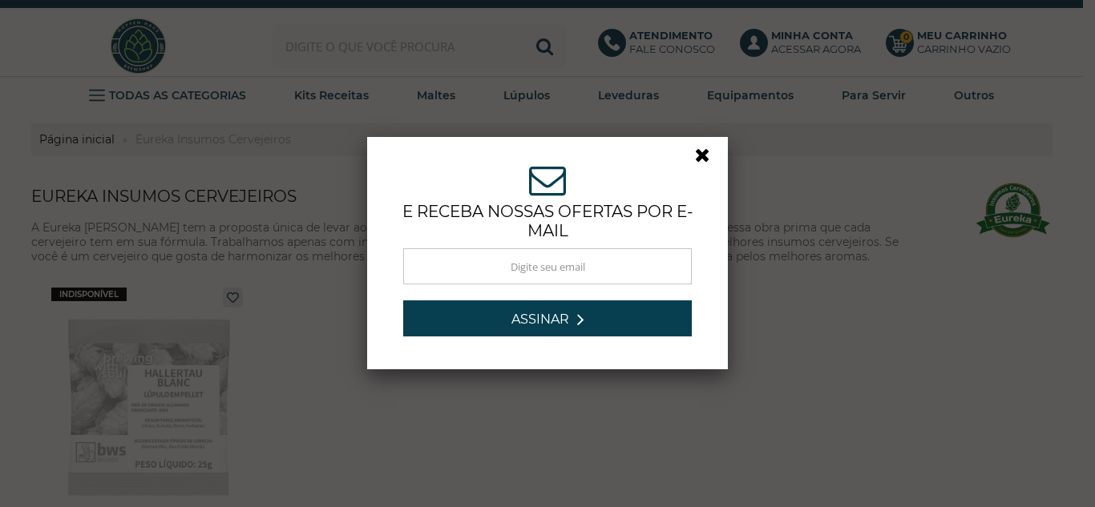
click at [697, 156] on link at bounding box center [709, 159] width 29 height 29
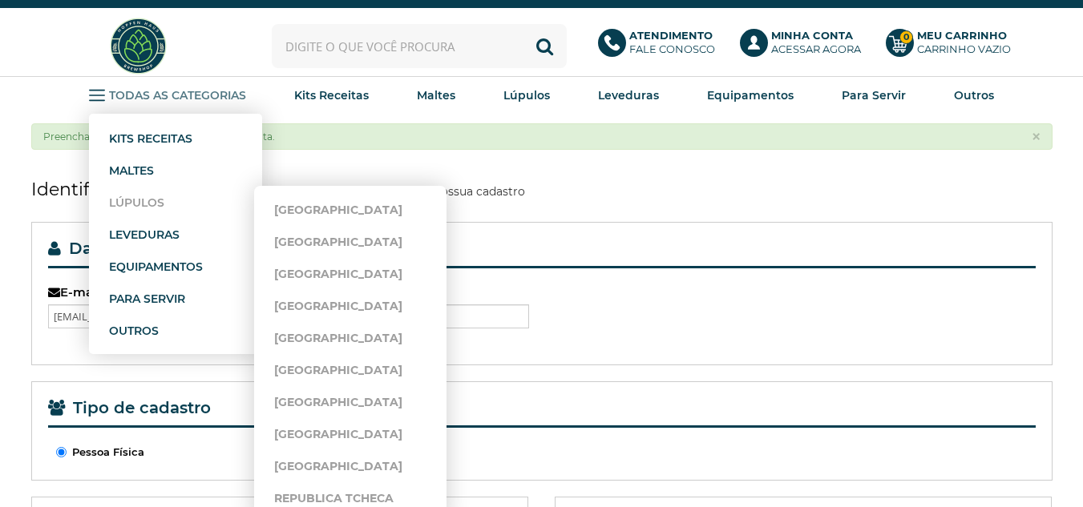
click at [136, 202] on strong "Lúpulos" at bounding box center [136, 203] width 55 height 14
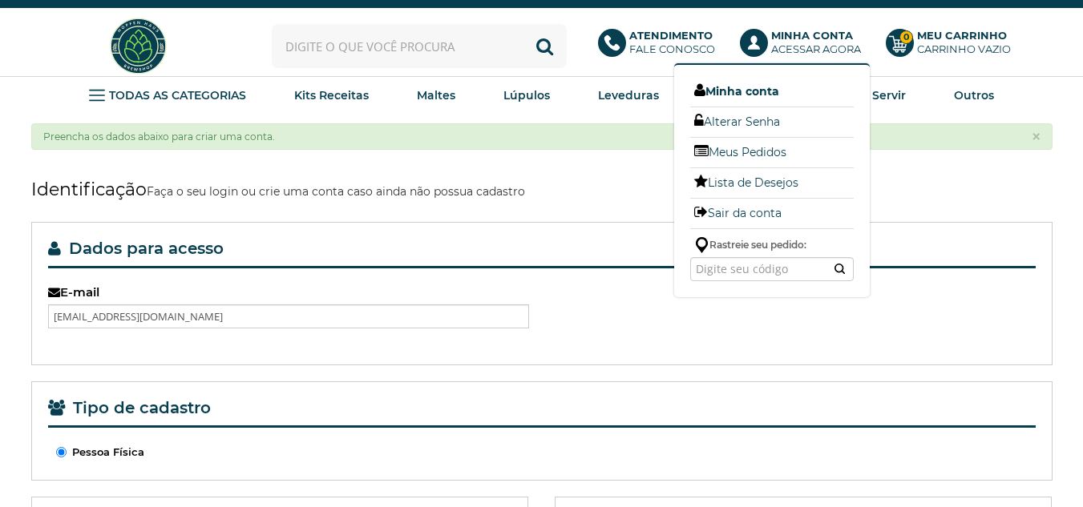
click at [772, 90] on link "Minha conta" at bounding box center [772, 91] width 164 height 21
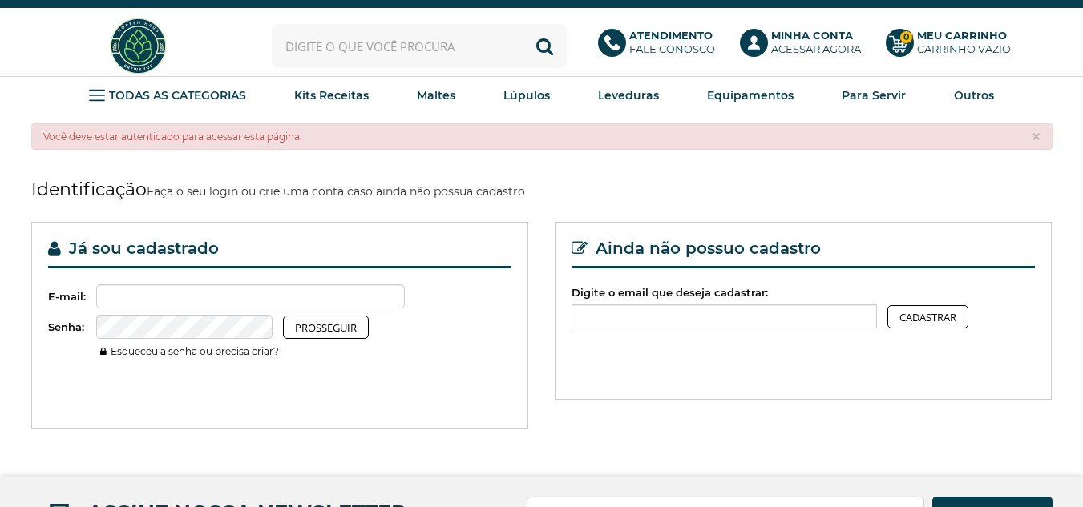
click at [160, 281] on fieldset "Já sou cadastrado E-mail: Senha: Prosseguir Esqueceu a senha ou precisa criar?" at bounding box center [280, 298] width 464 height 119
click at [163, 295] on input "Digite o email que deseja cadastrar:" at bounding box center [250, 297] width 309 height 24
type input "falatcheba@hotmail.com"
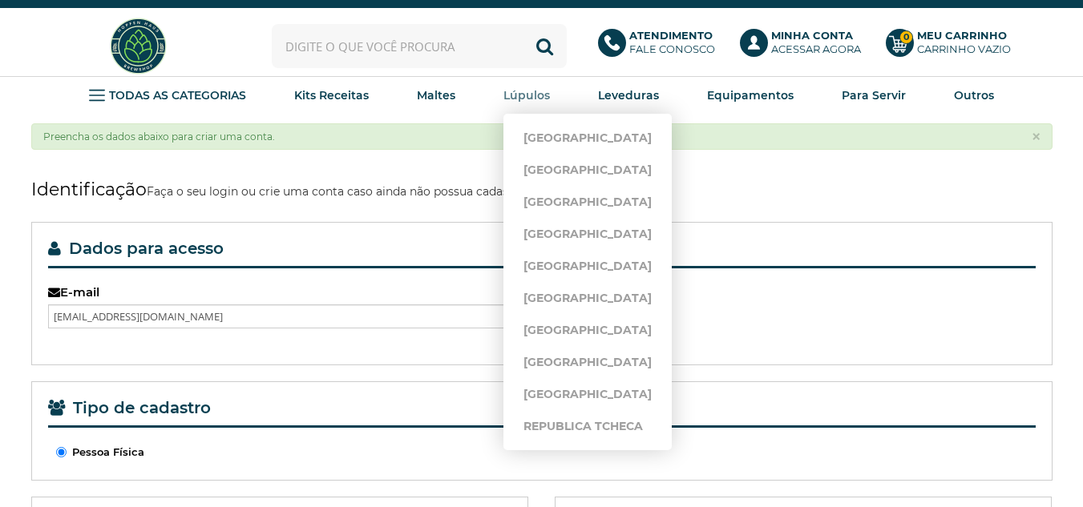
click at [515, 92] on strong "Lúpulos" at bounding box center [526, 95] width 46 height 14
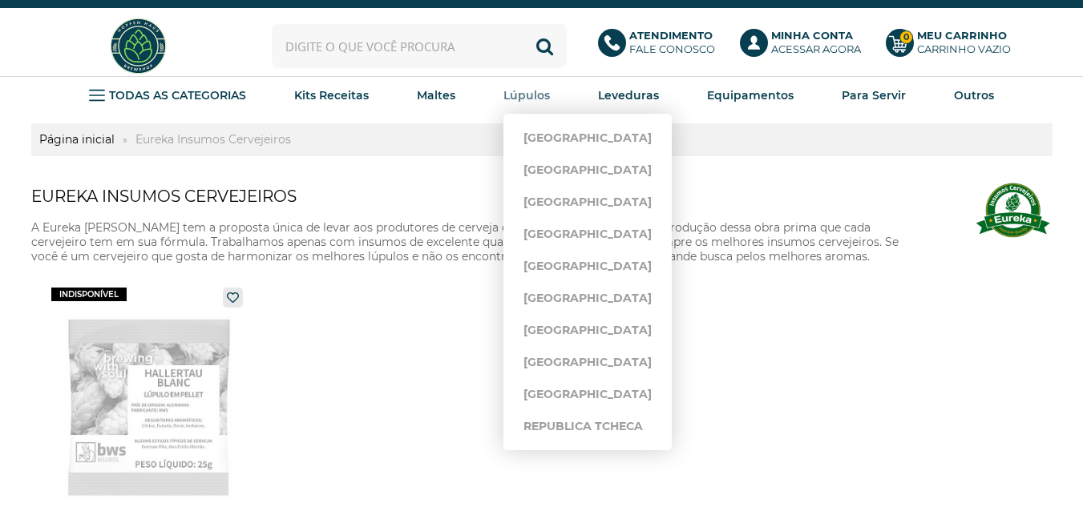
click at [537, 92] on strong "Lúpulos" at bounding box center [526, 95] width 46 height 14
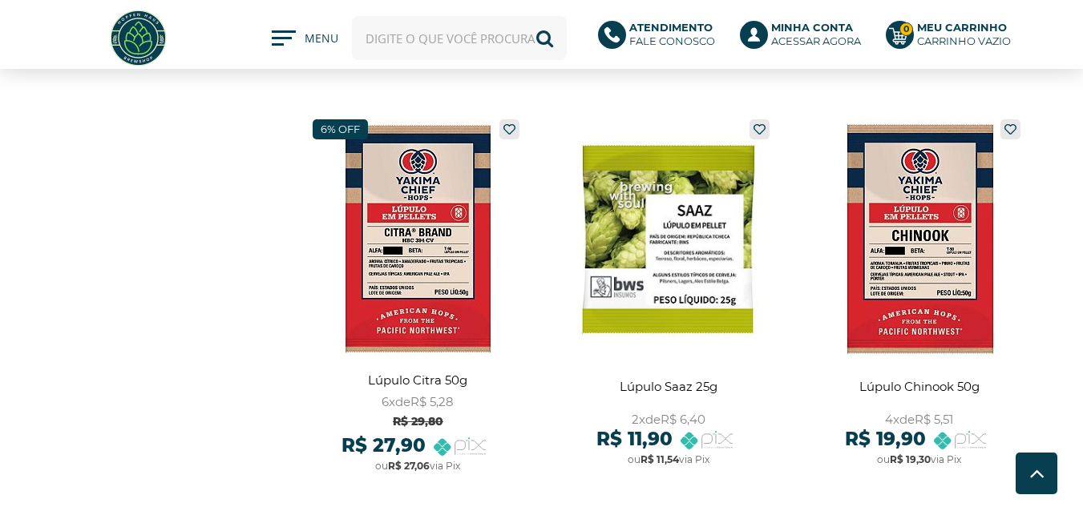
scroll to position [1683, 0]
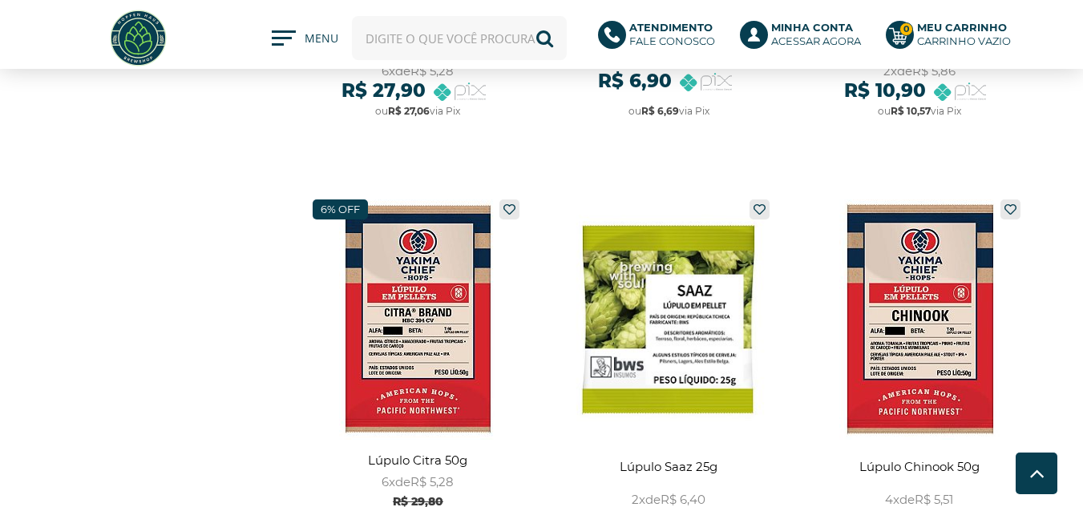
click at [274, 45] on span at bounding box center [278, 44] width 12 height 2
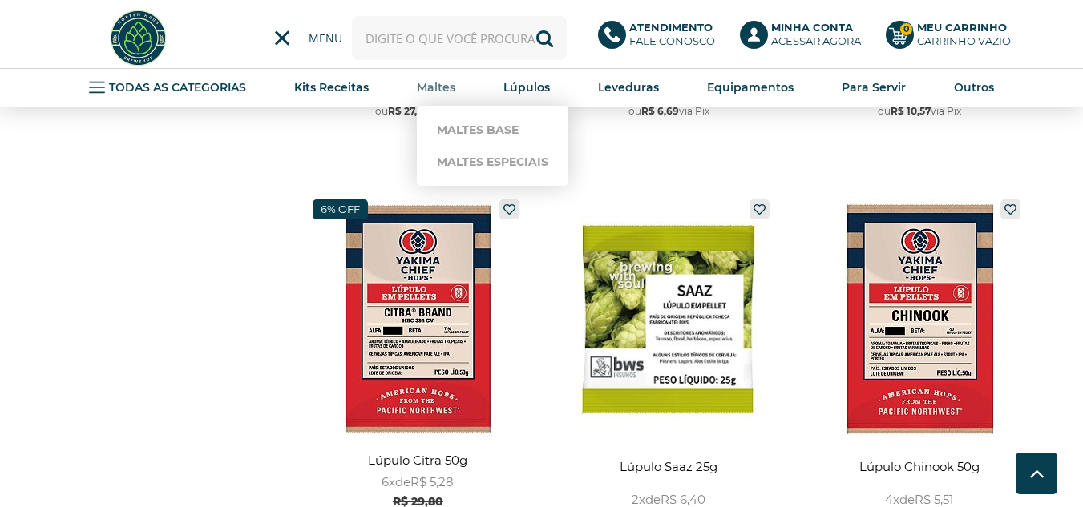
click at [442, 88] on strong "Maltes" at bounding box center [436, 87] width 38 height 14
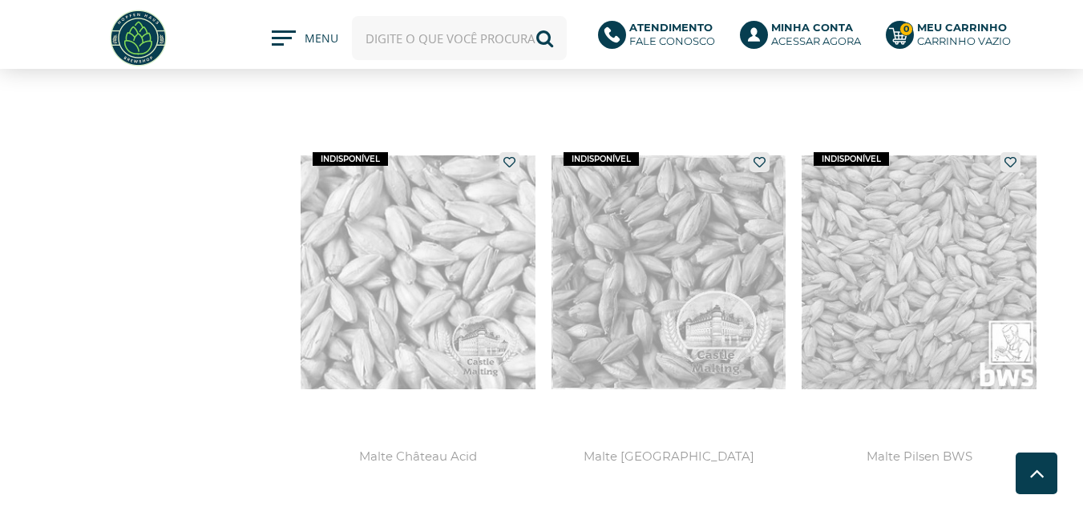
scroll to position [4730, 0]
